Goal: Information Seeking & Learning: Learn about a topic

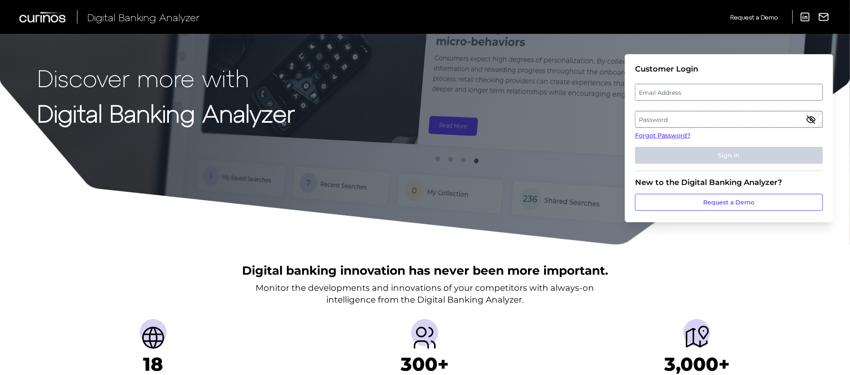
click at [686, 96] on label "Email Address" at bounding box center [729, 92] width 187 height 15
click at [686, 96] on input "email" at bounding box center [729, 92] width 188 height 17
click at [697, 100] on input "m" at bounding box center [729, 92] width 188 height 17
type input "[EMAIL_ADDRESS][DOMAIN_NAME]"
click at [711, 123] on label "Password" at bounding box center [729, 119] width 187 height 15
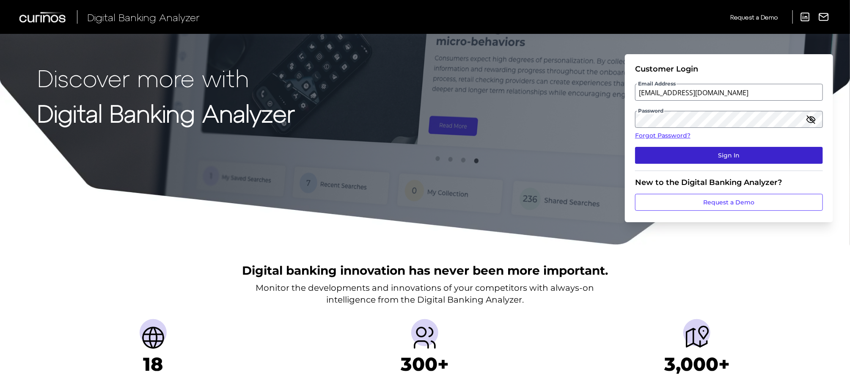
click at [710, 152] on button "Sign In" at bounding box center [729, 155] width 188 height 17
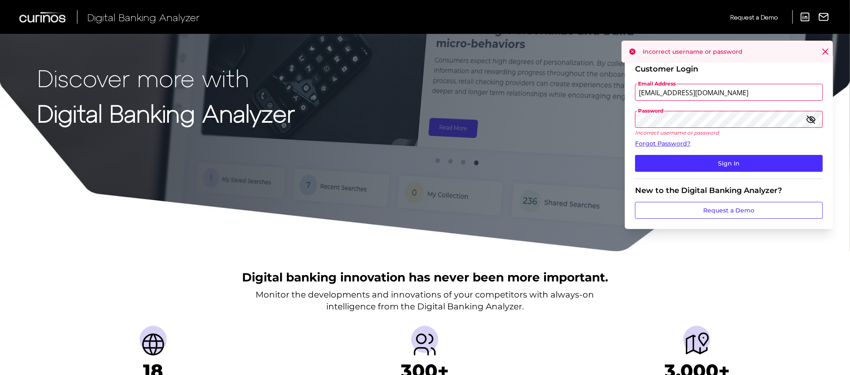
click at [618, 127] on div "Discover more with Digital Banking Analyzer Customer Login Email Address [EMAIL…" at bounding box center [425, 126] width 850 height 252
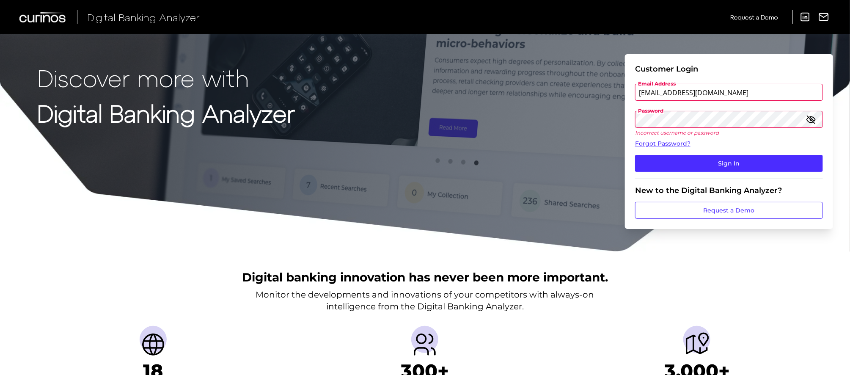
click at [808, 119] on icon "button" at bounding box center [811, 119] width 10 height 10
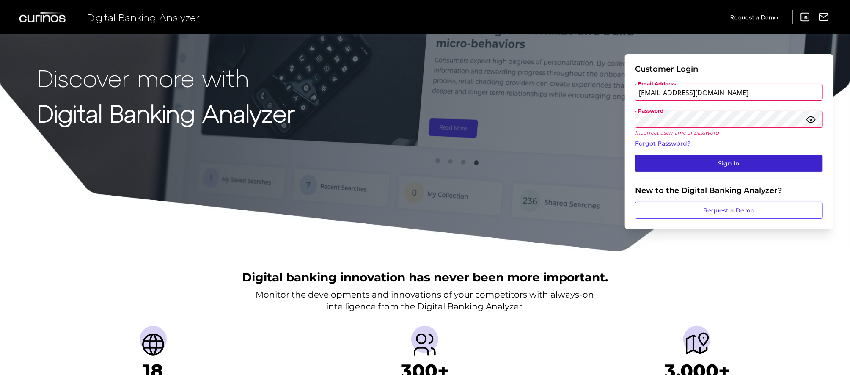
click at [742, 163] on button "Sign In" at bounding box center [729, 163] width 188 height 17
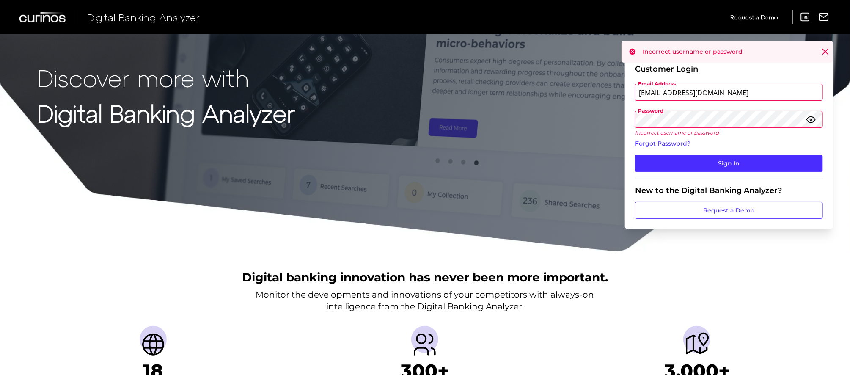
click at [610, 116] on div "Discover more with Digital Banking Analyzer Customer Login Email Address [EMAIL…" at bounding box center [425, 126] width 850 height 252
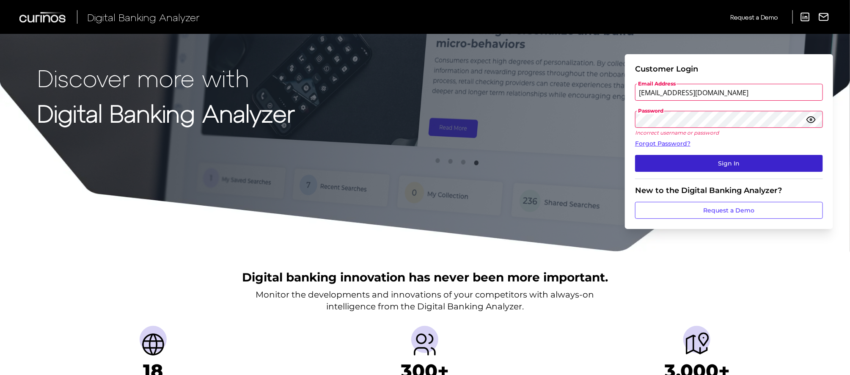
click at [666, 161] on button "Sign In" at bounding box center [729, 163] width 188 height 17
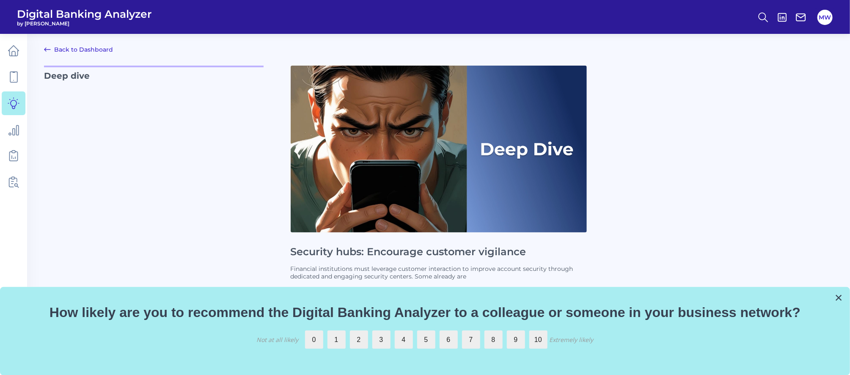
click at [62, 47] on link "Back to Dashboard" at bounding box center [78, 49] width 69 height 10
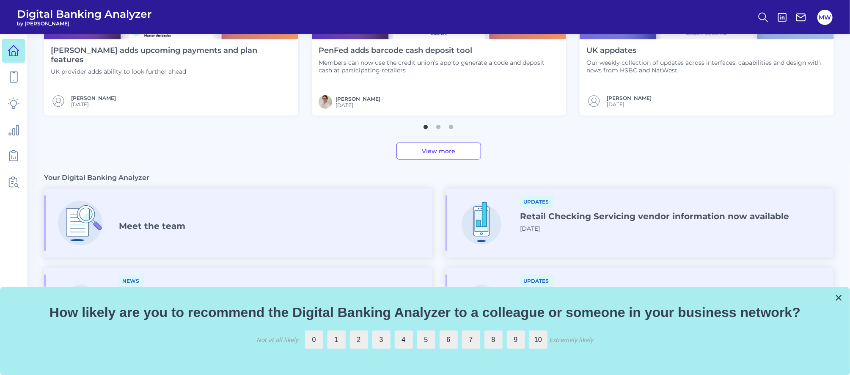
scroll to position [438, 0]
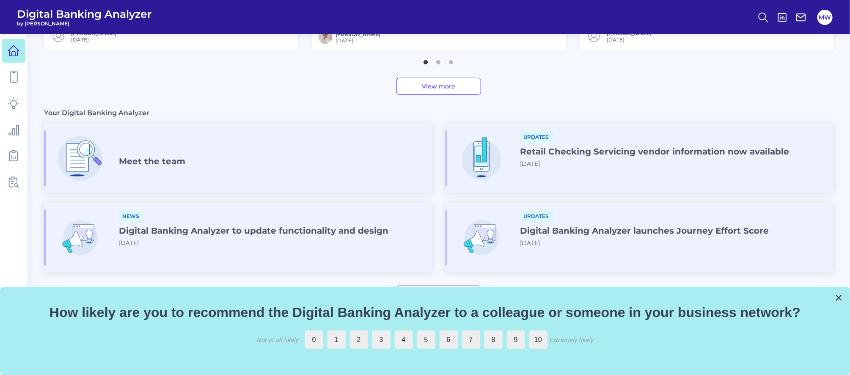
click at [244, 228] on h4 "Digital Banking Analyzer to update functionality and design" at bounding box center [254, 231] width 270 height 10
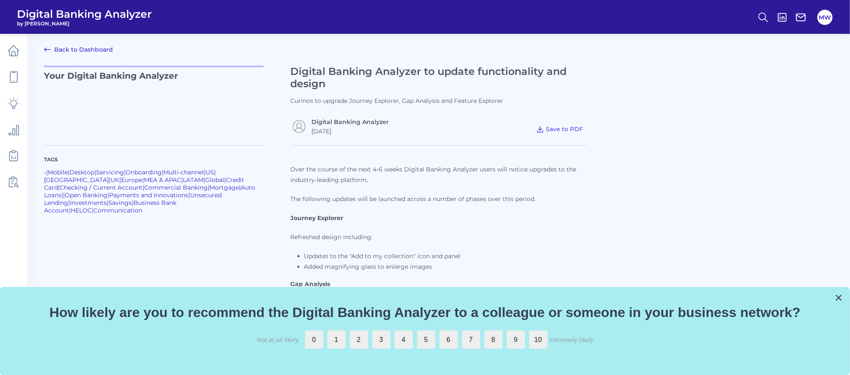
click at [74, 54] on link "Back to Dashboard" at bounding box center [78, 49] width 69 height 10
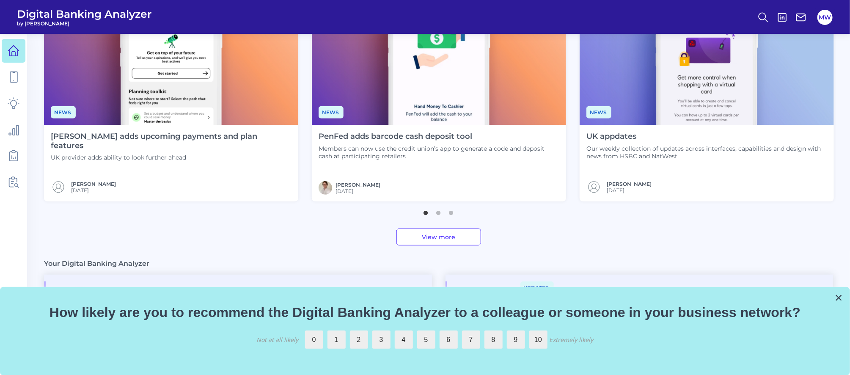
scroll to position [436, 0]
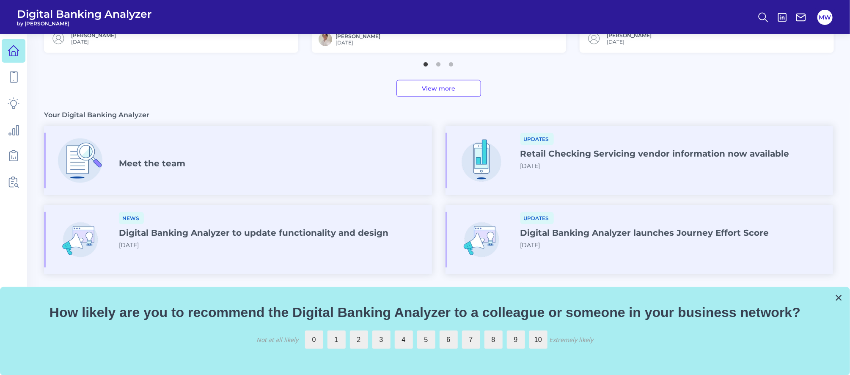
click at [592, 230] on h4 "Digital Banking Analyzer launches Journey Effort Score" at bounding box center [645, 233] width 249 height 10
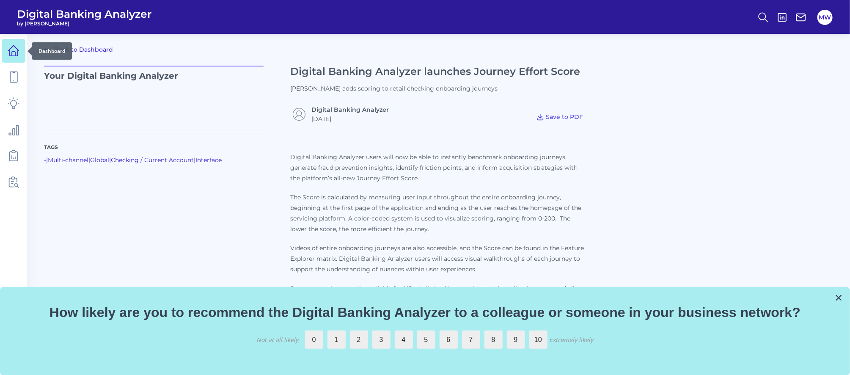
click at [14, 50] on icon at bounding box center [14, 51] width 12 height 12
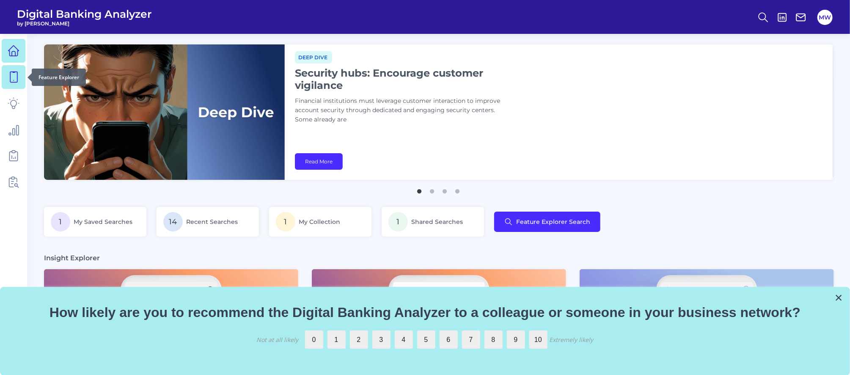
click at [11, 70] on link at bounding box center [14, 77] width 24 height 24
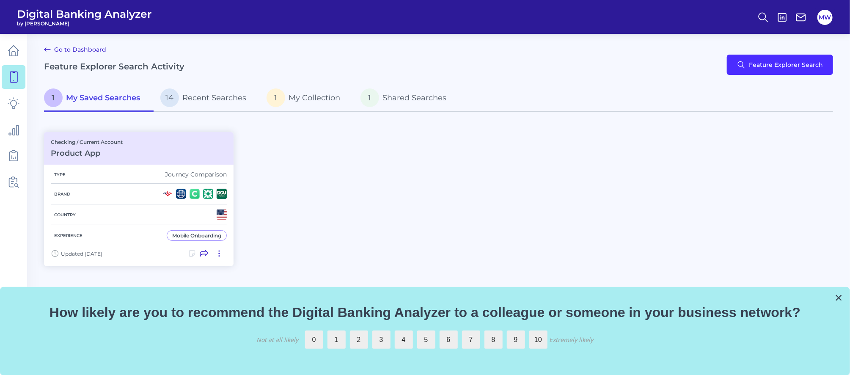
click at [402, 233] on div "Checking / Current Account Product App Type Journey Comparison Brand Country Ex…" at bounding box center [438, 199] width 789 height 144
click at [213, 96] on span "Recent Searches" at bounding box center [214, 97] width 64 height 9
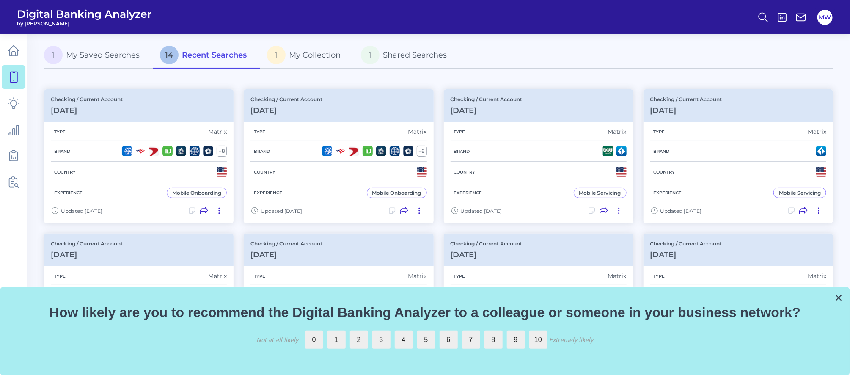
scroll to position [41, 0]
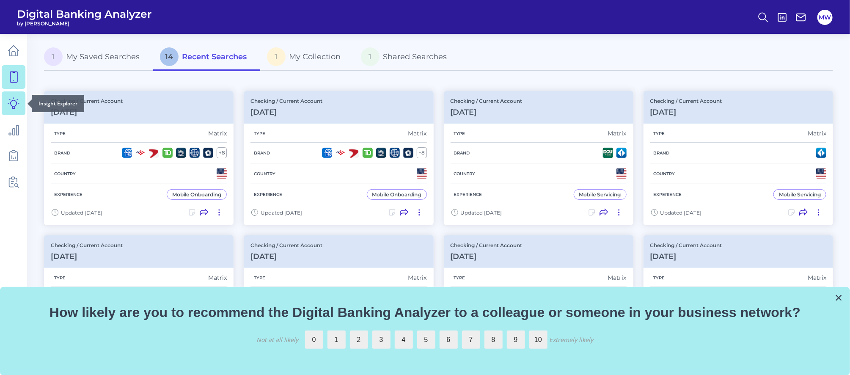
click at [11, 103] on icon at bounding box center [13, 103] width 11 height 11
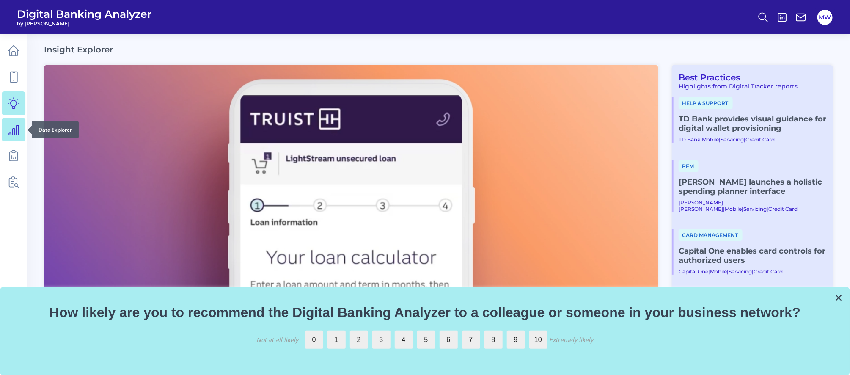
click at [8, 128] on icon at bounding box center [14, 130] width 12 height 12
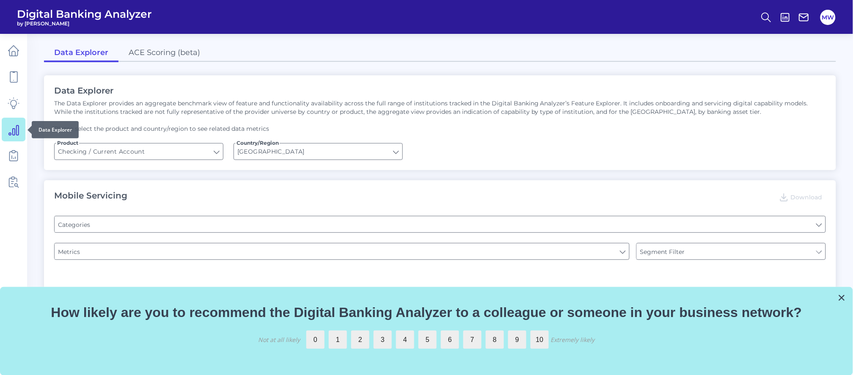
type input "Type of Institution"
type input "Channel"
type input "Type of Institution"
type input "Pre-login Features"
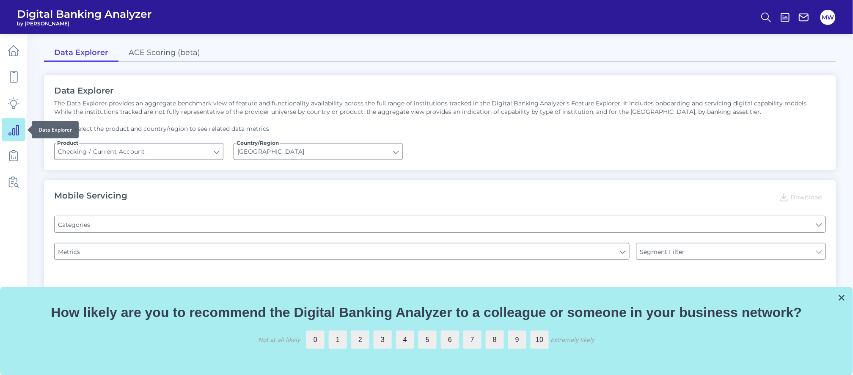
type input "Online Banking Registration"
type input "END-TO-END JOURNEY: Can you apply for the PRODUCT as a new to brand customer on…"
type input "Upon opening the app are users immediately prompted to use Touch/Face ID to log…"
type input "Can you register for online banking?"
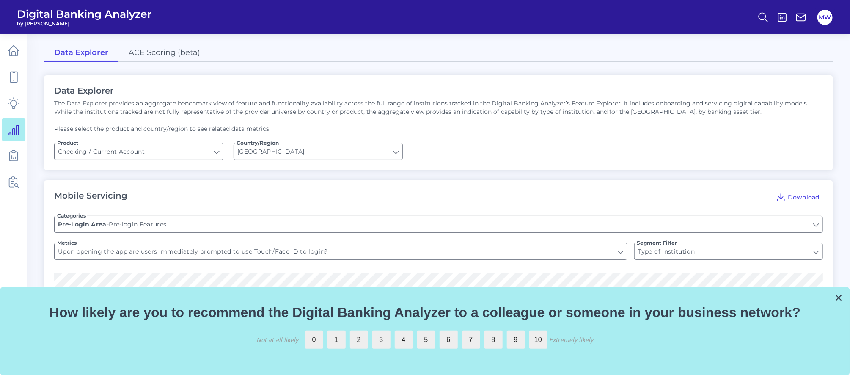
scroll to position [34, 0]
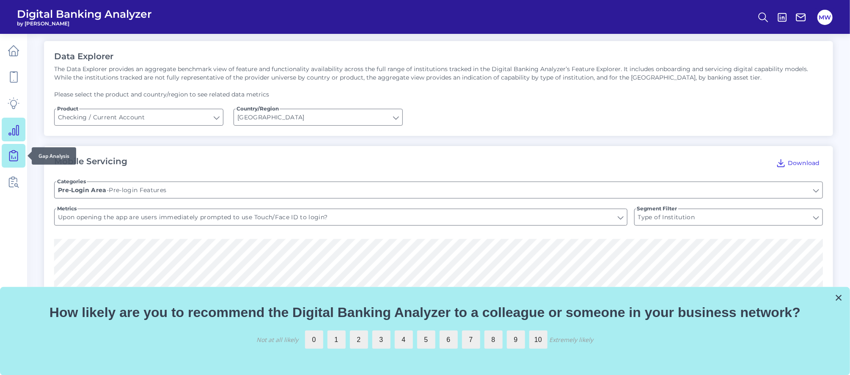
click at [8, 156] on icon at bounding box center [14, 156] width 12 height 12
